Goal: Check status: Check status

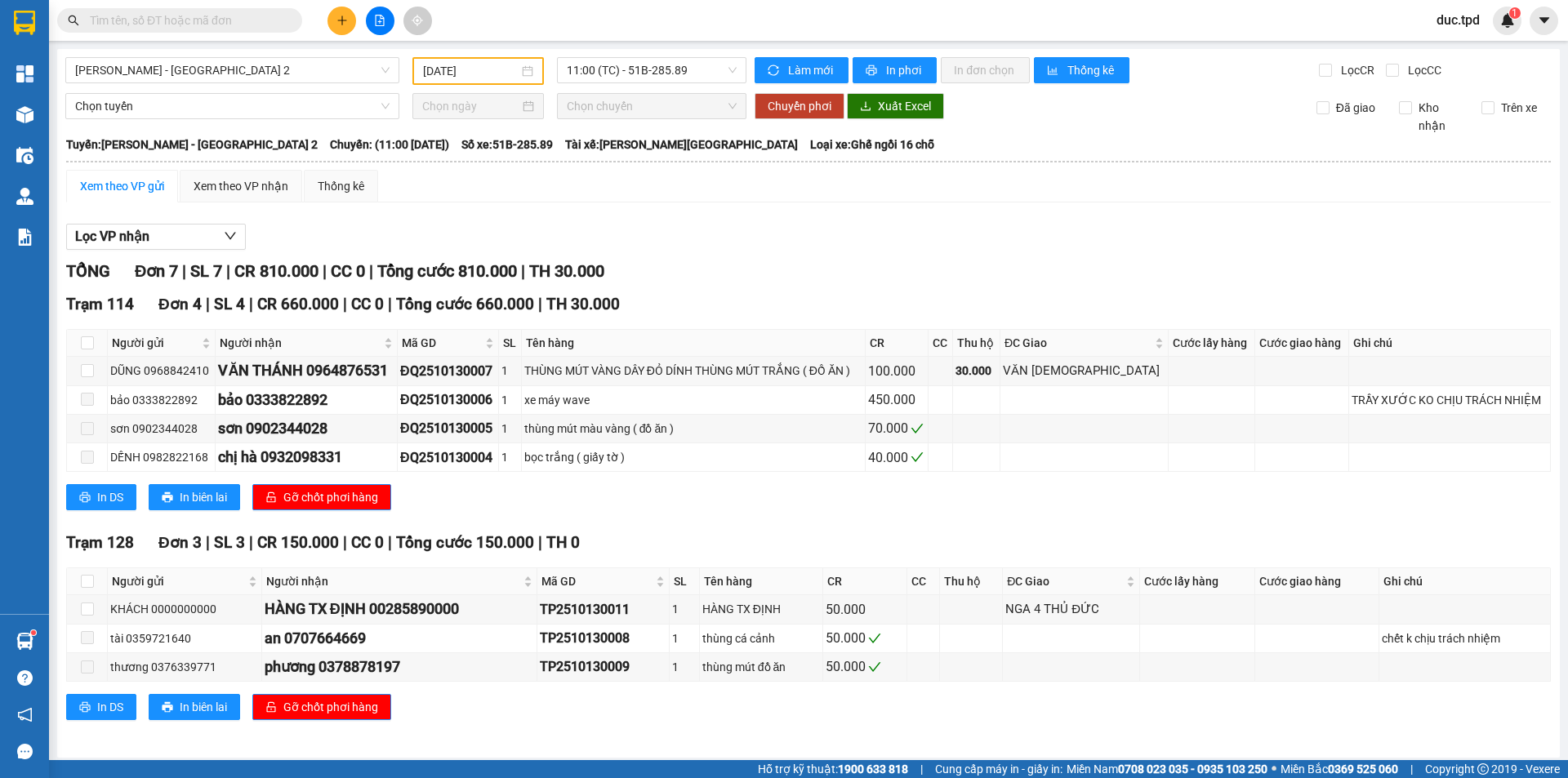
click at [462, 223] on div "Lọc VP nhận TỔNG Đơn 7 | SL 7 | CR 810.000 | CC 0 | Tổng cước 810.000 | TH 30.0…" at bounding box center [809, 478] width 1485 height 525
click at [872, 14] on div "Kết quả tìm kiếm ( 0 ) Bộ lọc No Data duc.tpd 1" at bounding box center [784, 20] width 1568 height 41
click at [479, 428] on div "ĐQ2510130005" at bounding box center [447, 428] width 96 height 20
drag, startPoint x: 490, startPoint y: 415, endPoint x: 568, endPoint y: 417, distance: 78.0
click at [564, 417] on tr "sơn 0902344028 sơn 0902344028 ĐQ2510130005 1 thùng mút màu vàng ( đồ ăn ) 70.000" at bounding box center [808, 430] width 1484 height 29
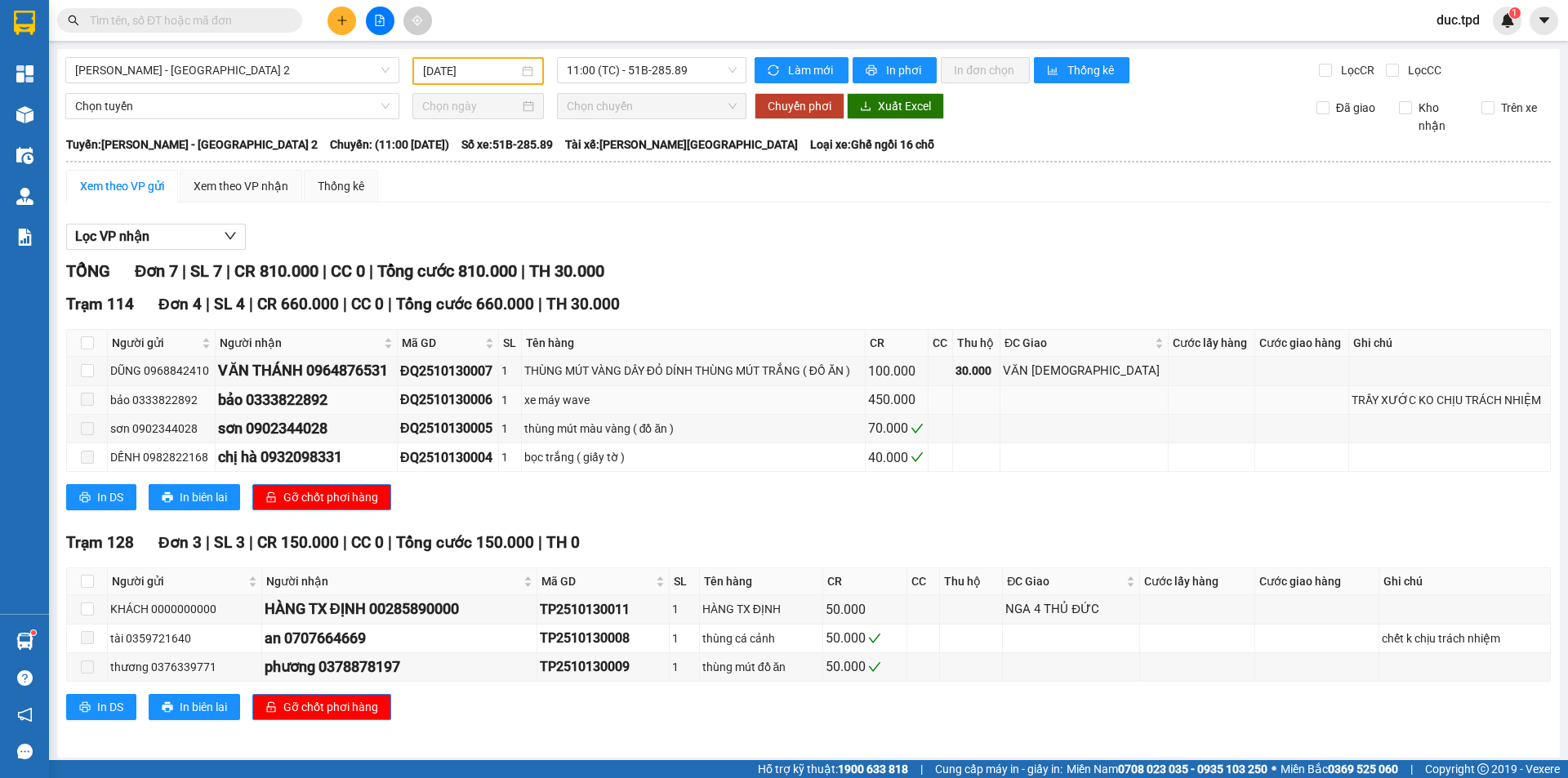
click at [468, 396] on div "ĐQ2510130006" at bounding box center [447, 399] width 96 height 20
drag, startPoint x: 463, startPoint y: 399, endPoint x: 515, endPoint y: 403, distance: 52.2
click at [495, 403] on div "ĐQ2510130006" at bounding box center [447, 399] width 96 height 20
drag, startPoint x: 489, startPoint y: 417, endPoint x: 508, endPoint y: 423, distance: 19.9
click at [491, 420] on td "ĐQ2510130005" at bounding box center [448, 430] width 101 height 29
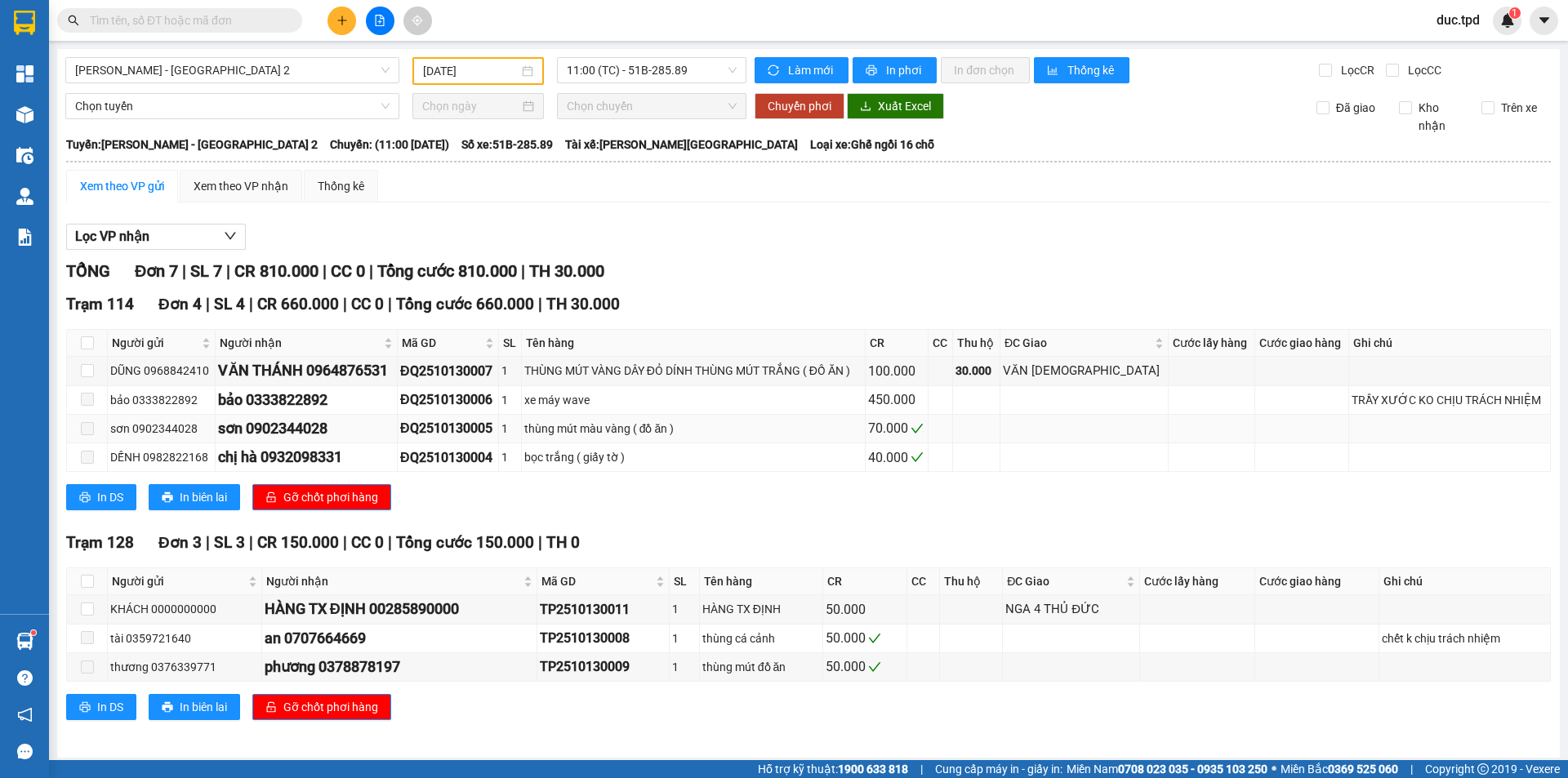
click at [495, 423] on div "ĐQ2510130005" at bounding box center [447, 428] width 96 height 20
drag, startPoint x: 462, startPoint y: 431, endPoint x: 492, endPoint y: 431, distance: 30.0
click at [490, 431] on div "ĐQ2510130005" at bounding box center [447, 428] width 96 height 20
drag, startPoint x: 458, startPoint y: 459, endPoint x: 538, endPoint y: 468, distance: 80.5
click at [538, 468] on tr "DẾNH 0982822168 chị hà 0932098331 ĐQ2510130004 1 bọc trắng ( giấy tờ ) 40.000" at bounding box center [808, 458] width 1484 height 29
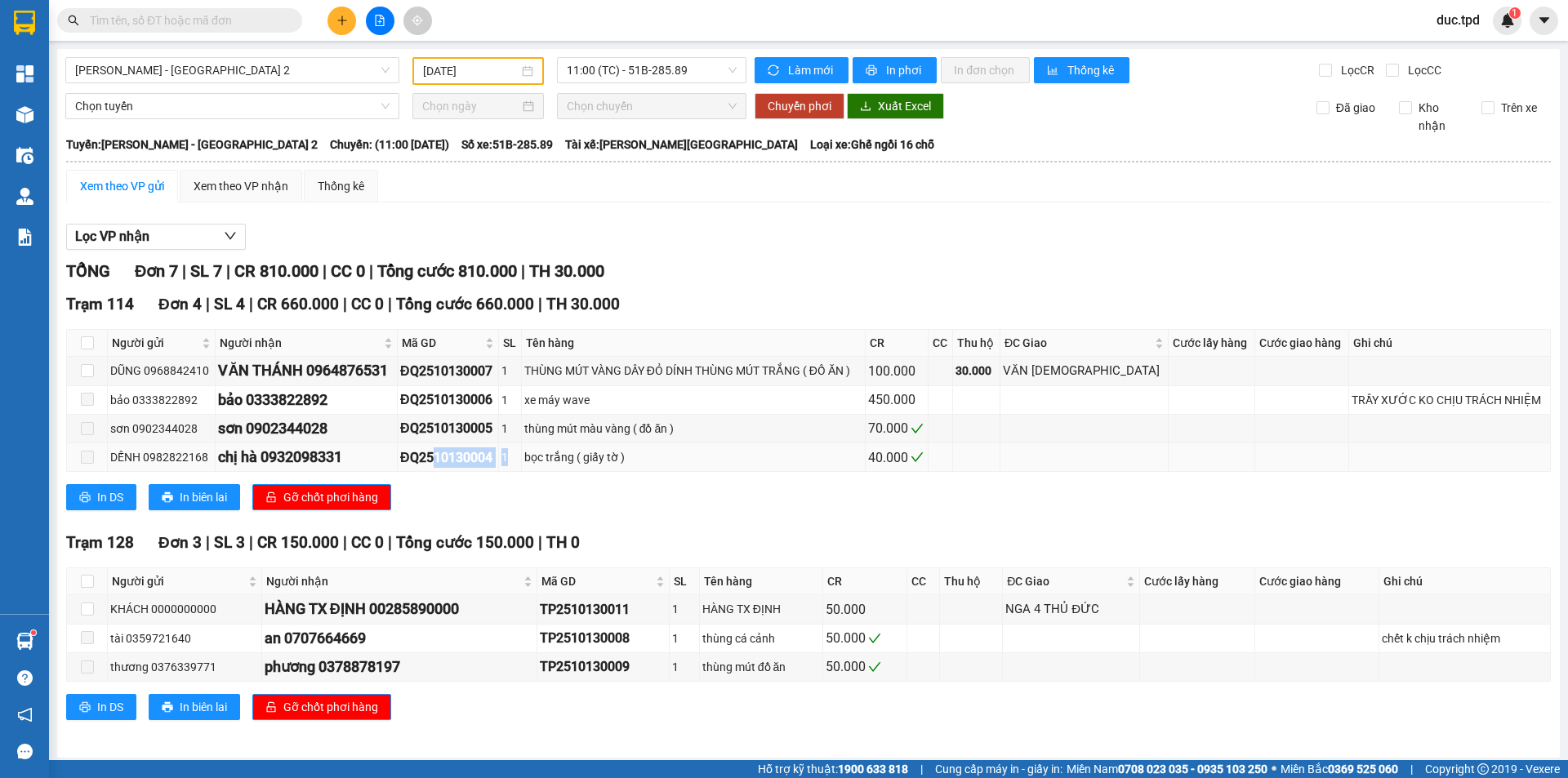
click at [488, 446] on td "ĐQ2510130004" at bounding box center [448, 458] width 101 height 29
click at [483, 421] on div "ĐQ2510130005" at bounding box center [447, 428] width 96 height 20
click at [417, 192] on div "Xem theo VP gửi Xem theo VP nhận Thống kê" at bounding box center [809, 186] width 1485 height 33
